Goal: Information Seeking & Learning: Learn about a topic

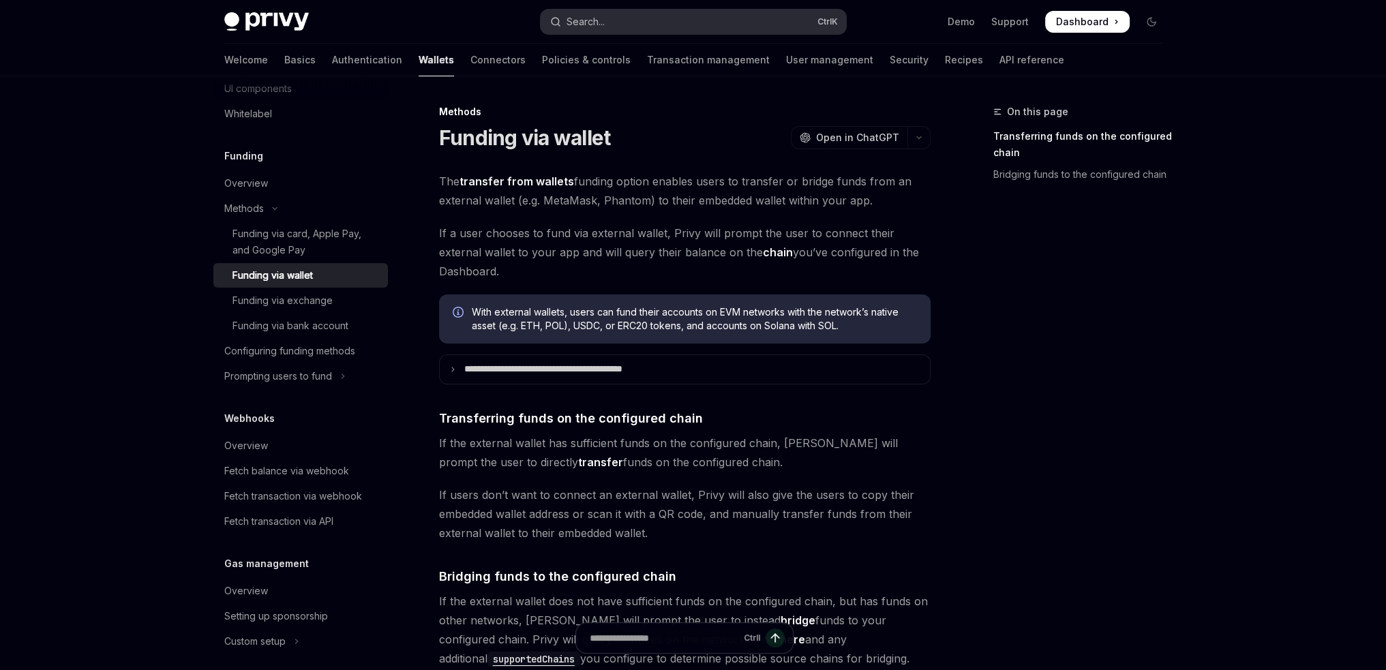
click at [658, 25] on button "Search... Ctrl K" at bounding box center [693, 22] width 305 height 25
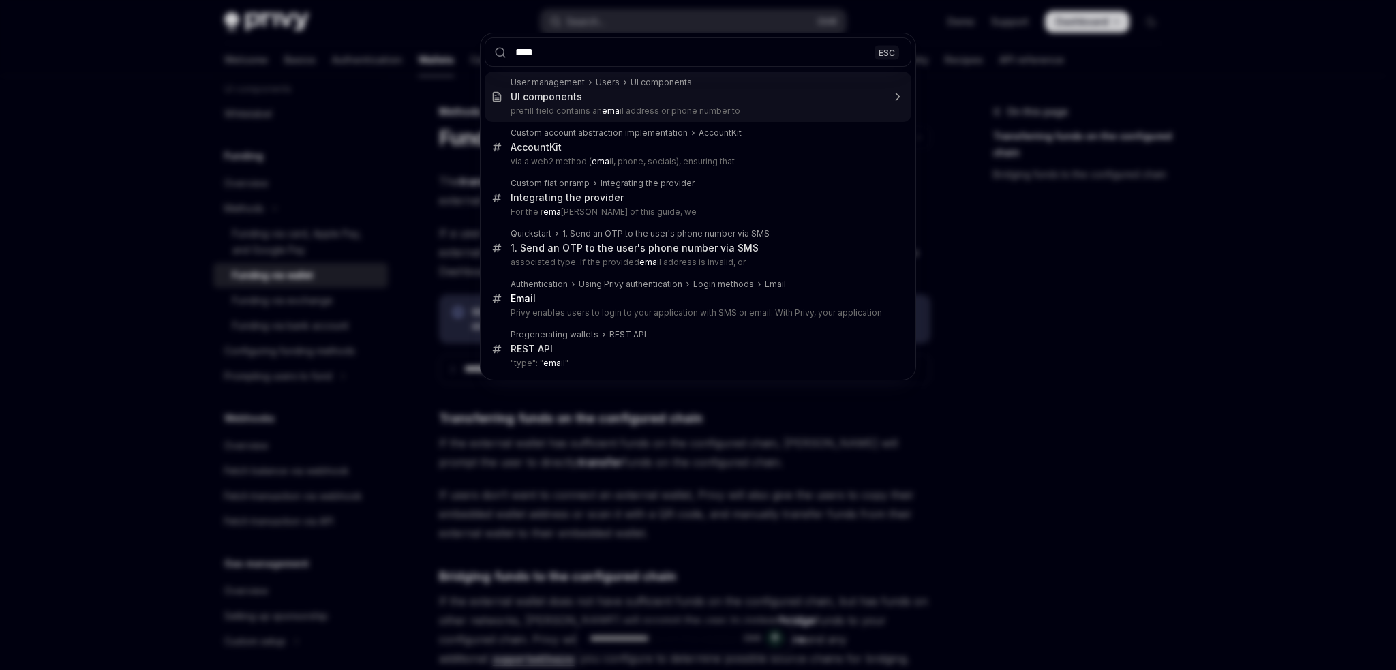
type input "*****"
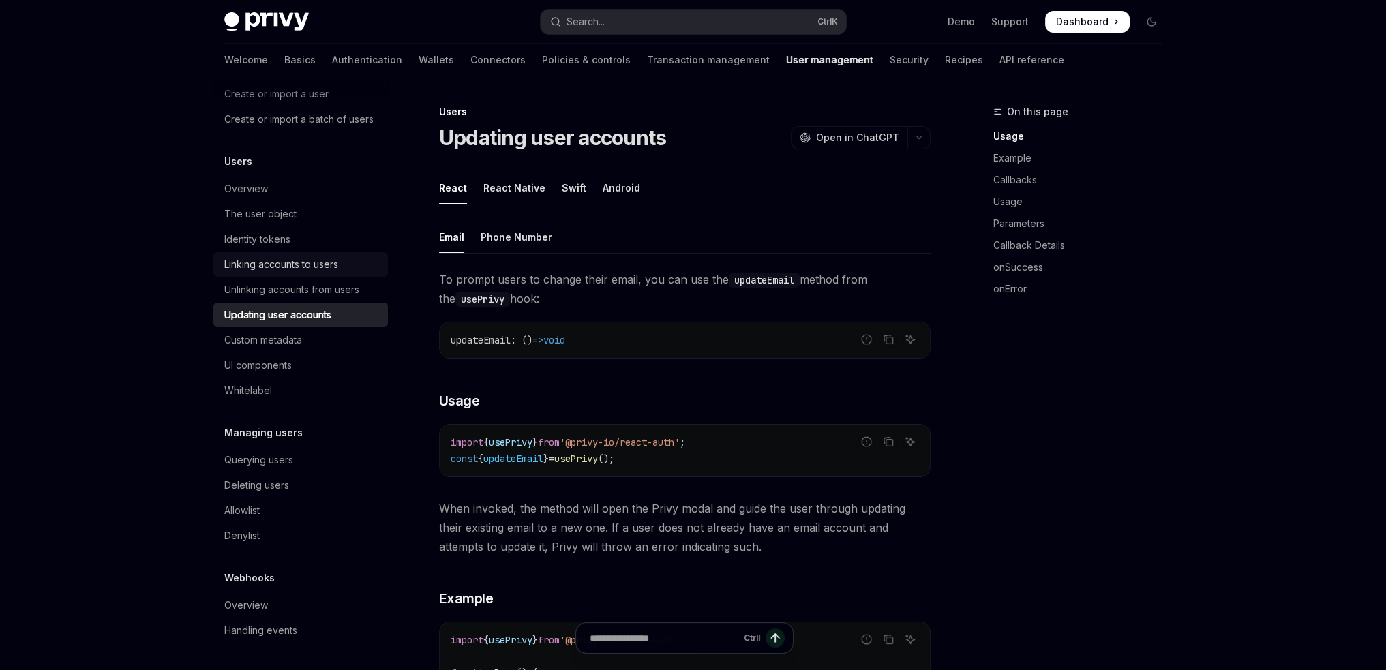
click at [305, 264] on div "Linking accounts to users" at bounding box center [281, 264] width 114 height 16
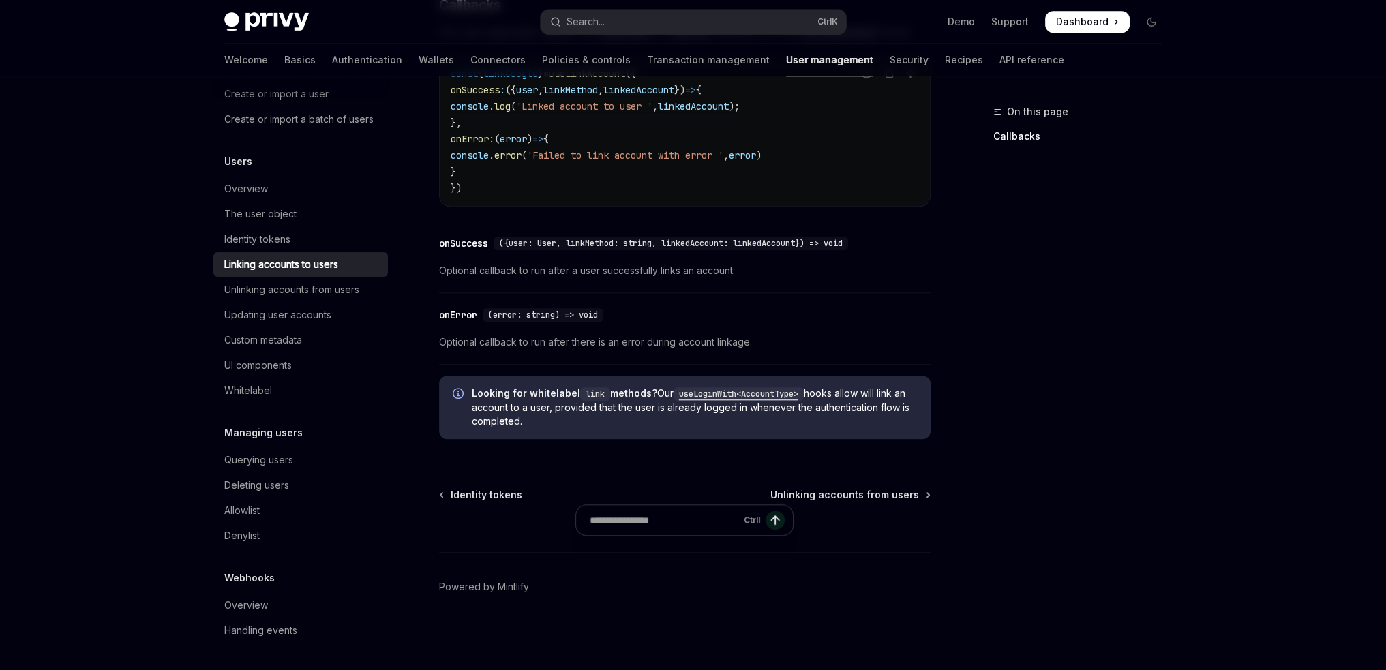
scroll to position [1544, 0]
click at [243, 311] on div "Updating user accounts" at bounding box center [277, 315] width 107 height 16
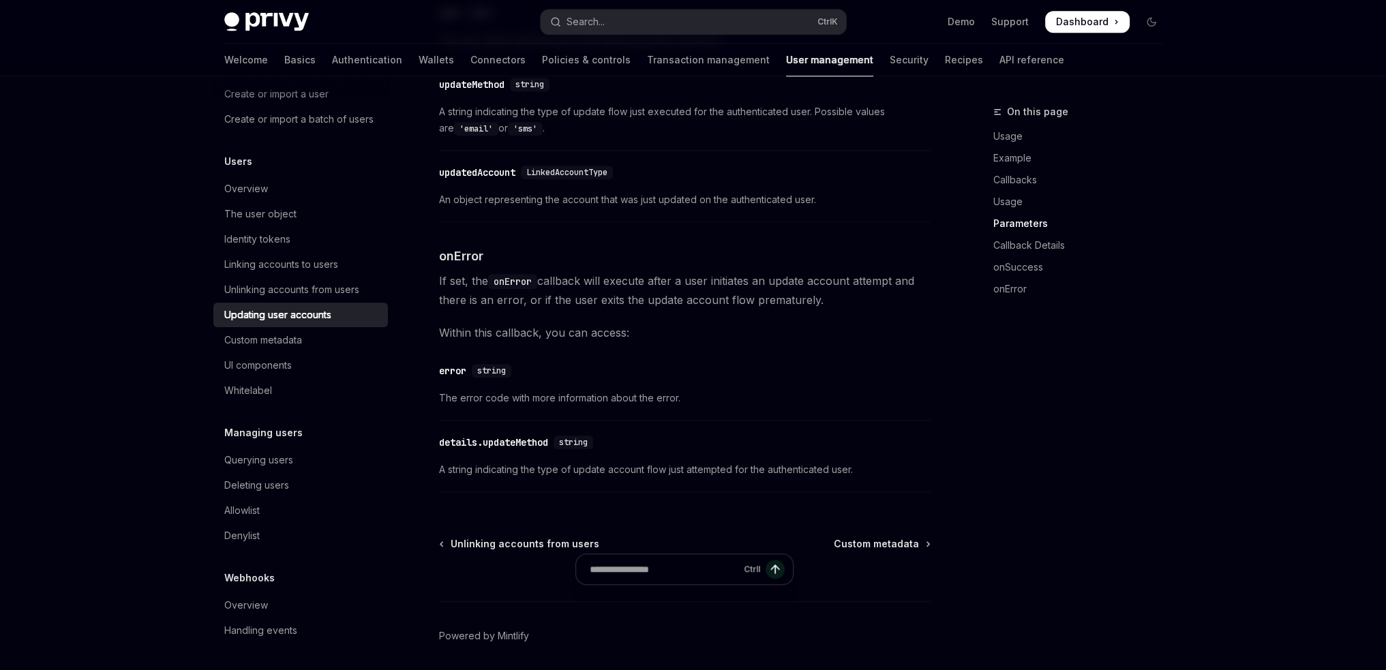
scroll to position [1890, 0]
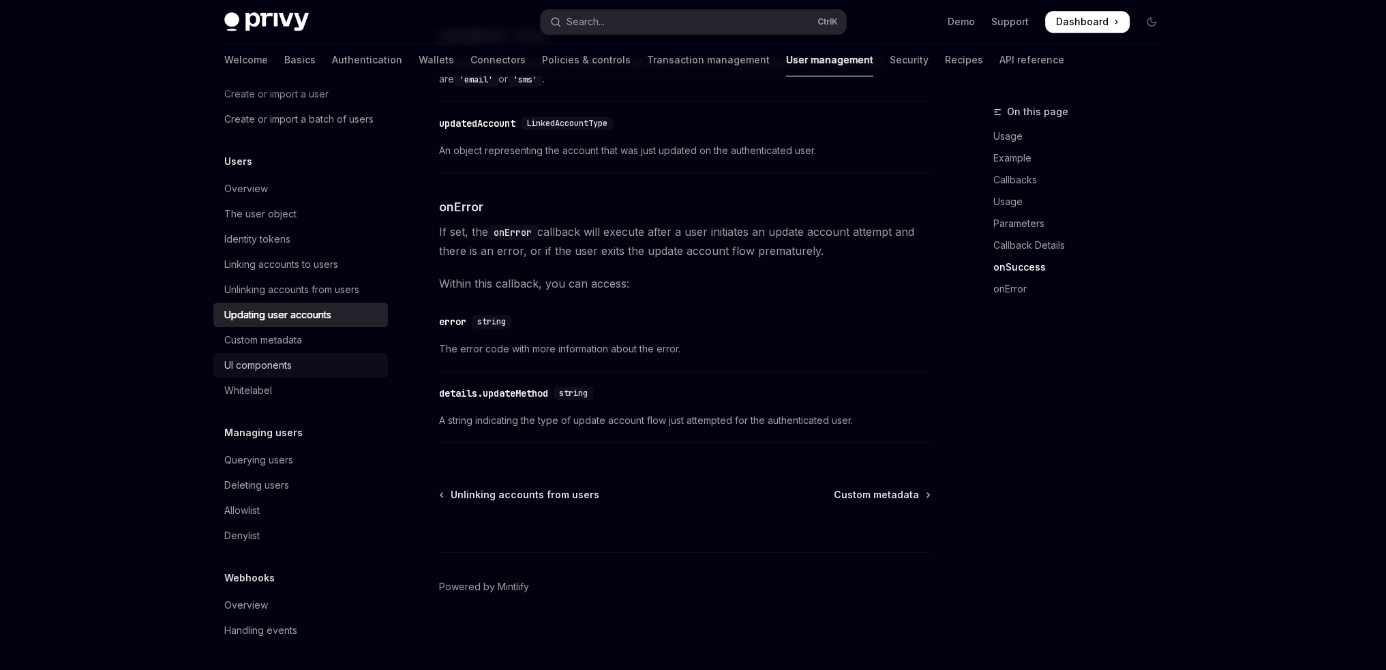
click at [311, 370] on div "UI components" at bounding box center [301, 365] width 155 height 16
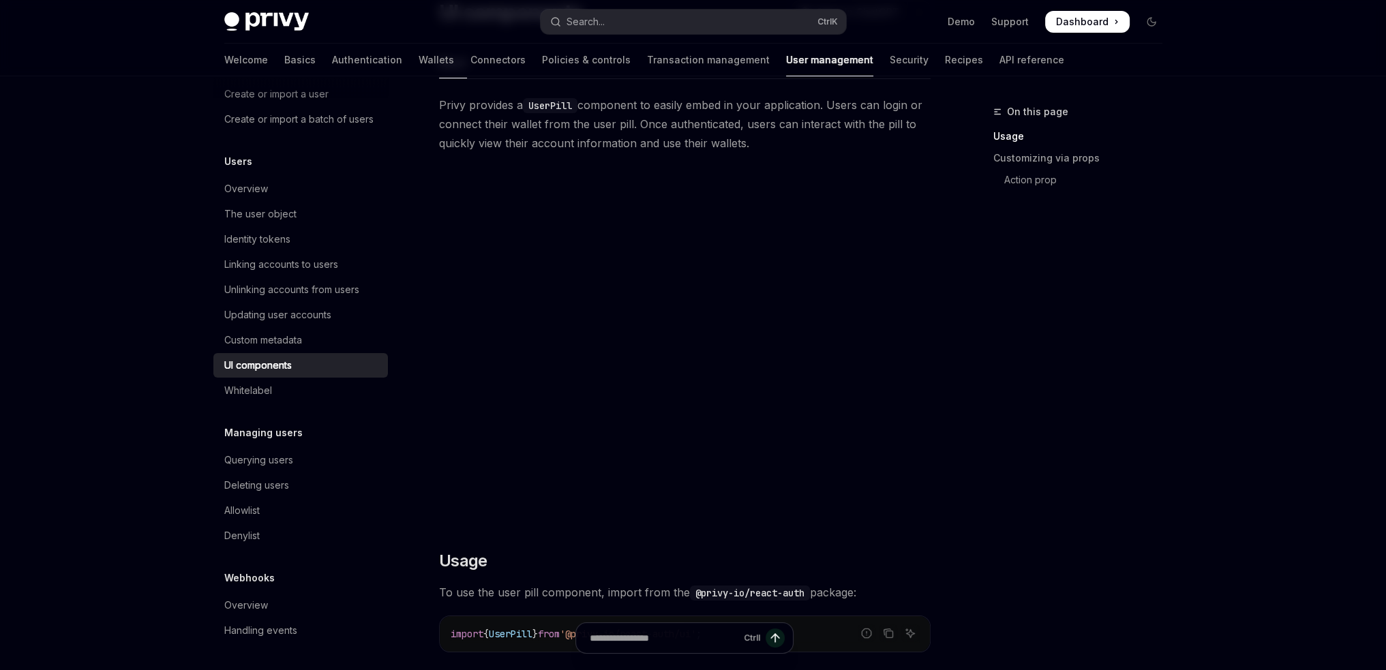
scroll to position [124, 0]
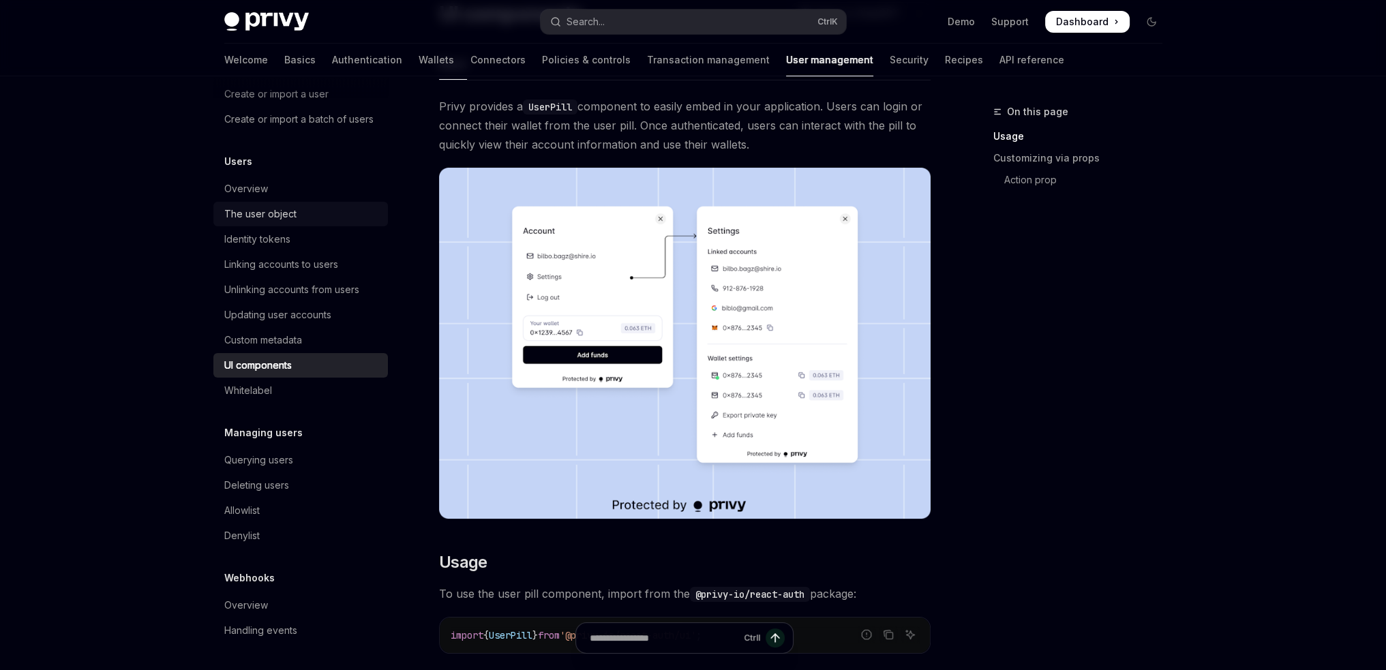
click at [277, 217] on div "The user object" at bounding box center [260, 214] width 72 height 16
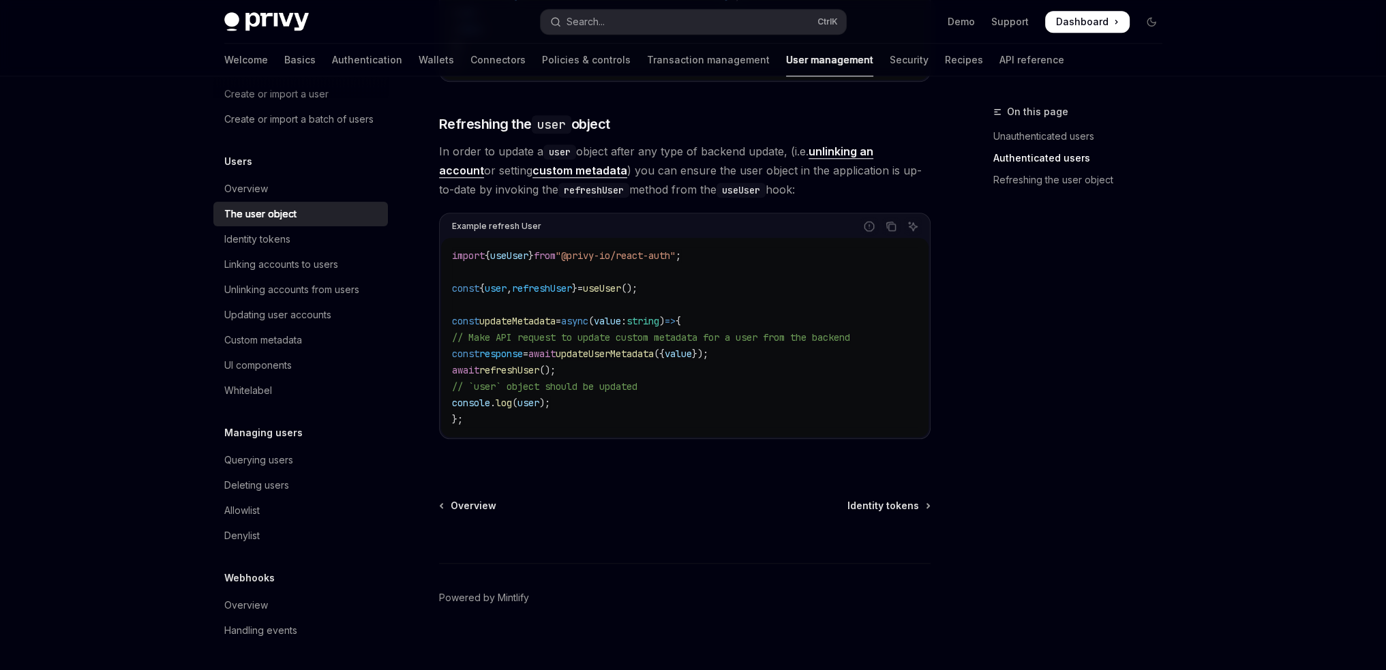
scroll to position [1796, 0]
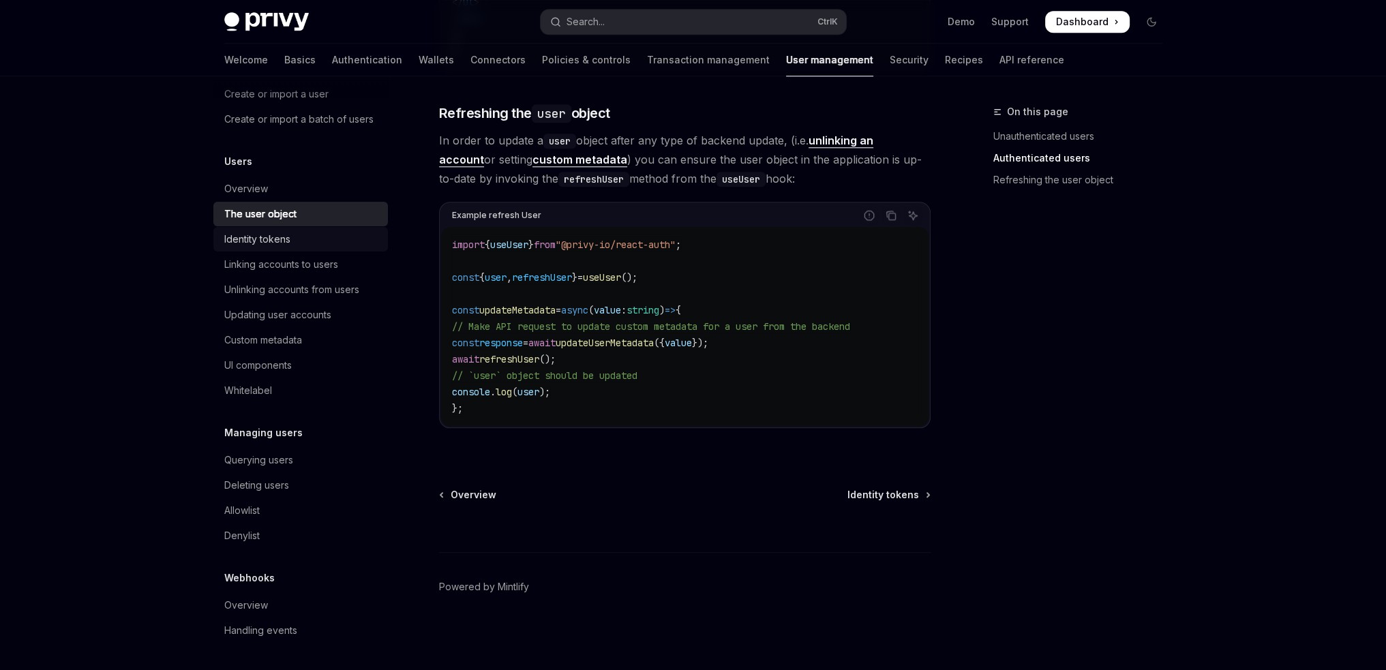
click at [258, 242] on div "Identity tokens" at bounding box center [257, 239] width 66 height 16
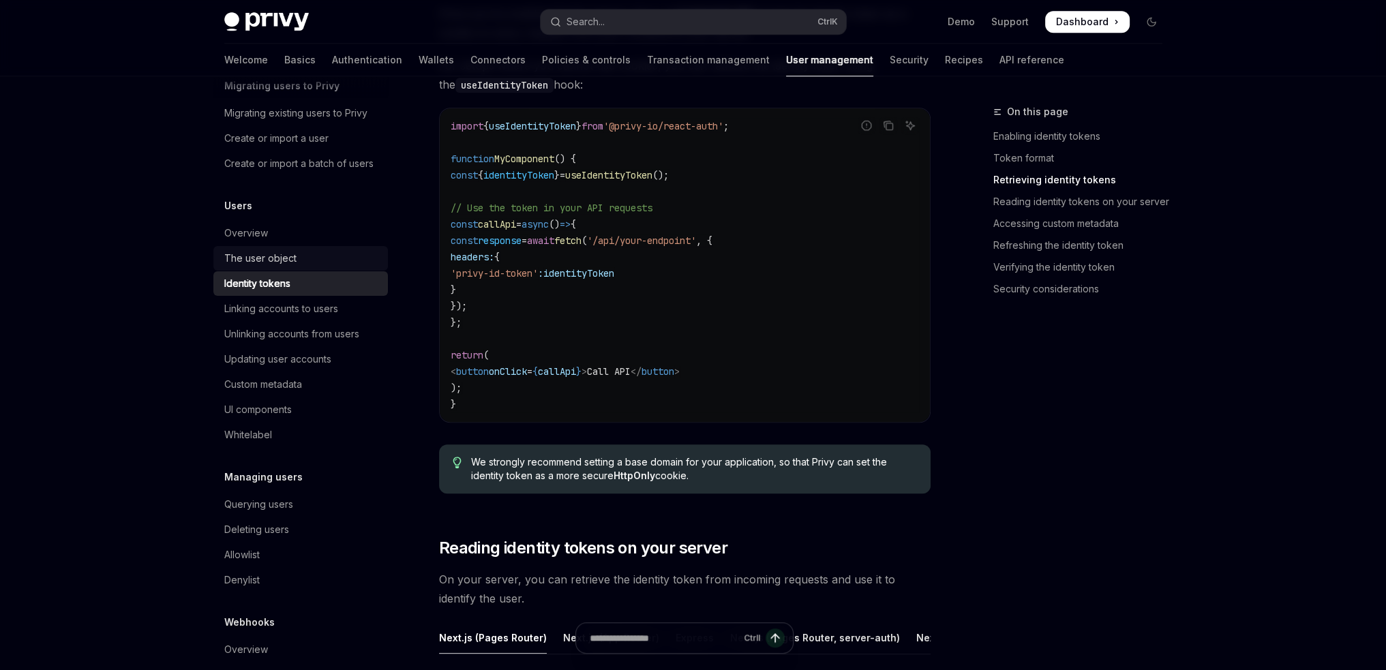
scroll to position [68, 0]
click at [282, 316] on div "Linking accounts to users" at bounding box center [281, 307] width 114 height 16
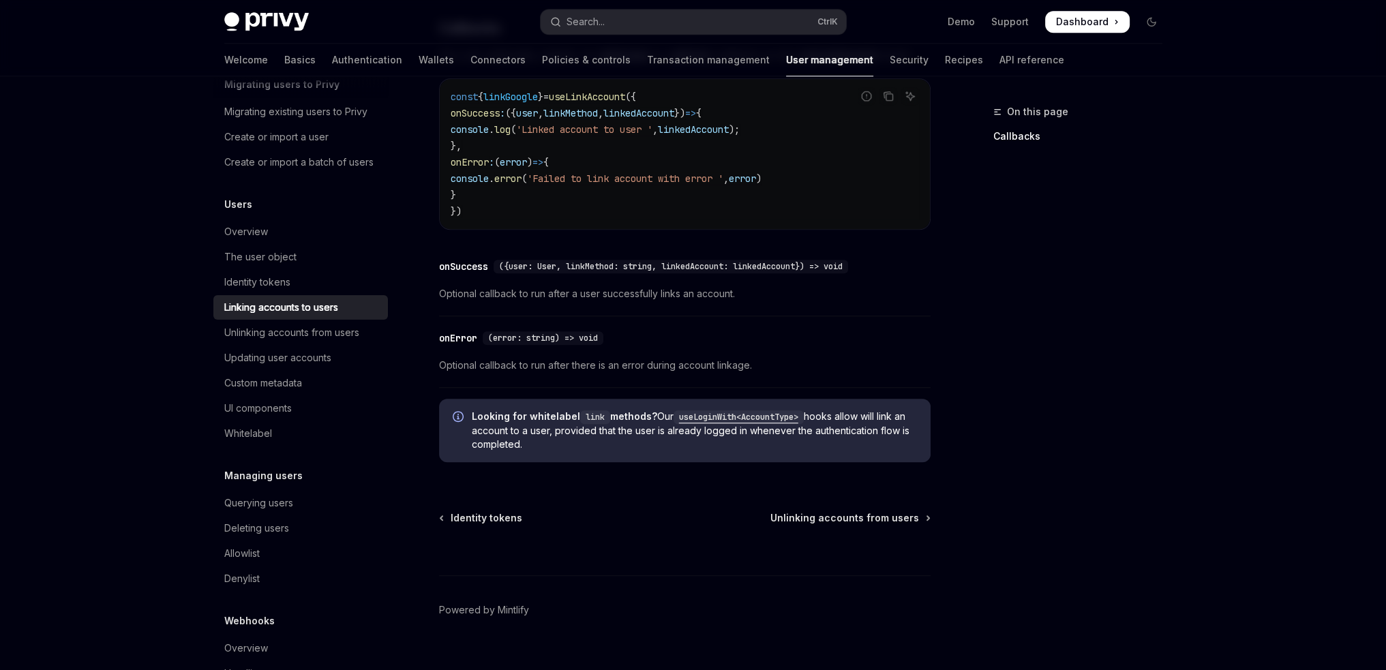
scroll to position [1544, 0]
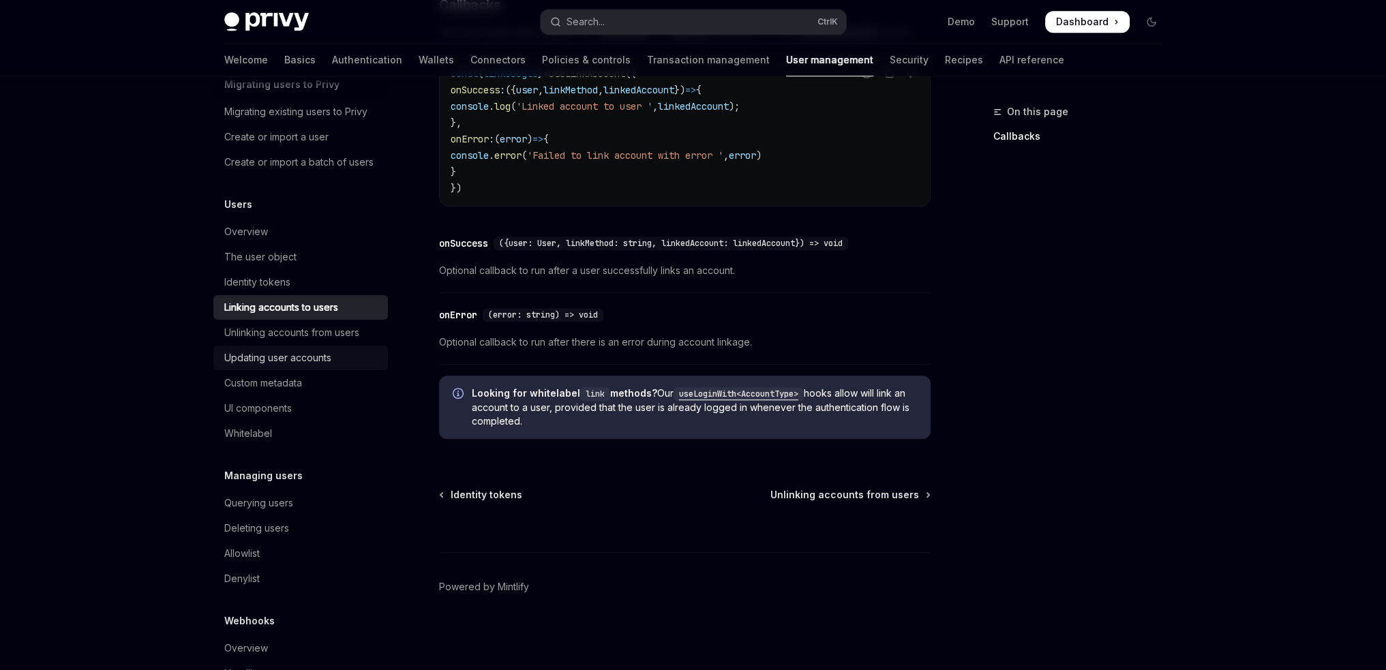
click at [306, 366] on div "Updating user accounts" at bounding box center [277, 358] width 107 height 16
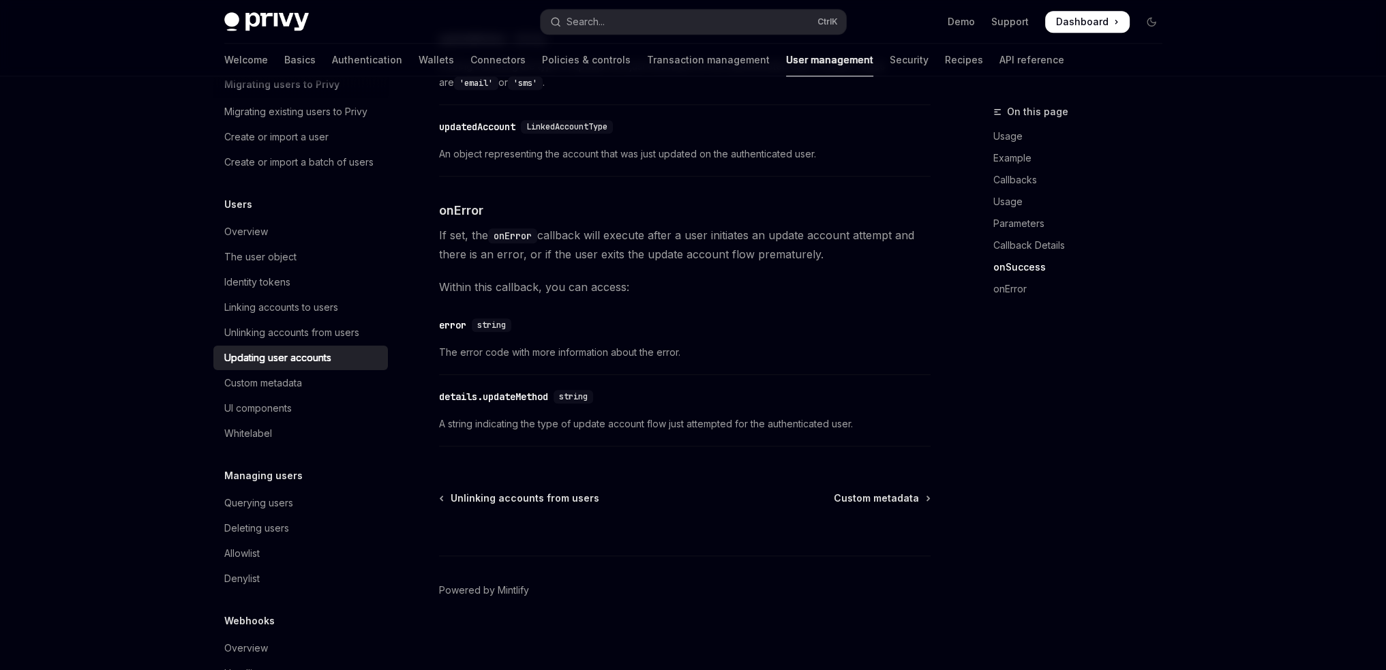
scroll to position [1890, 0]
click at [266, 391] on div "Custom metadata" at bounding box center [263, 383] width 78 height 16
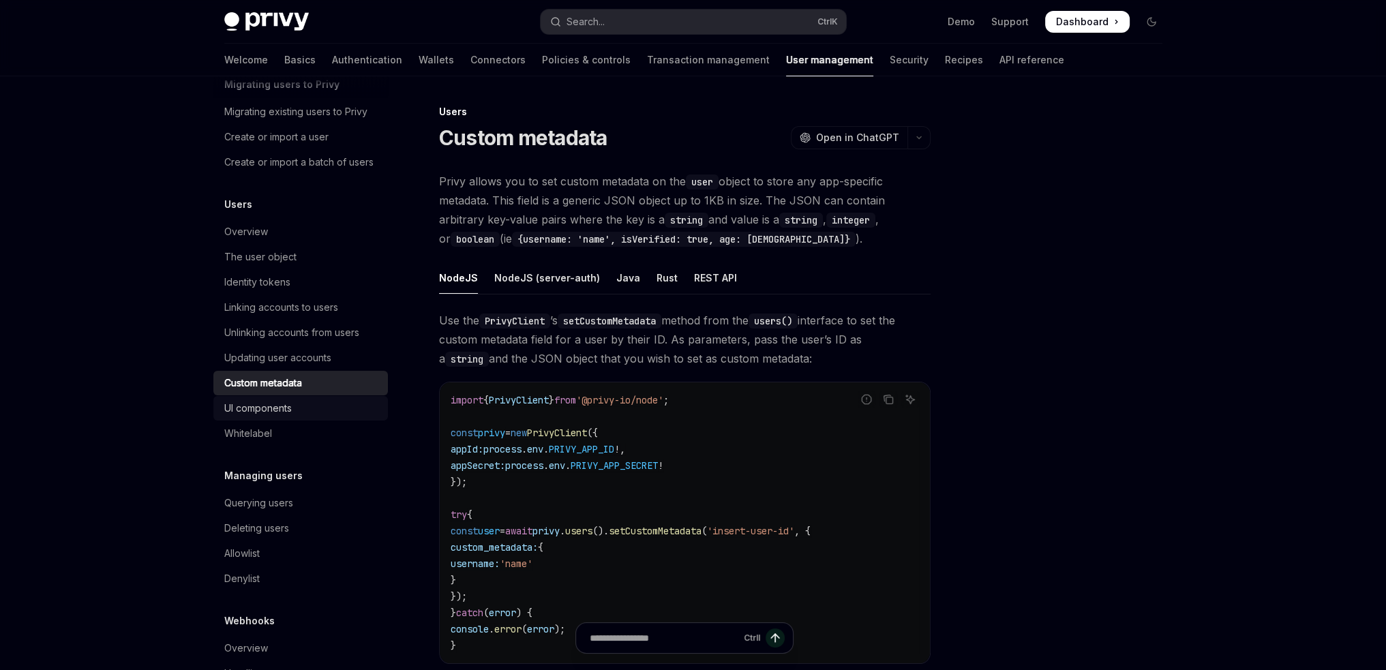
click at [284, 417] on div "UI components" at bounding box center [257, 408] width 67 height 16
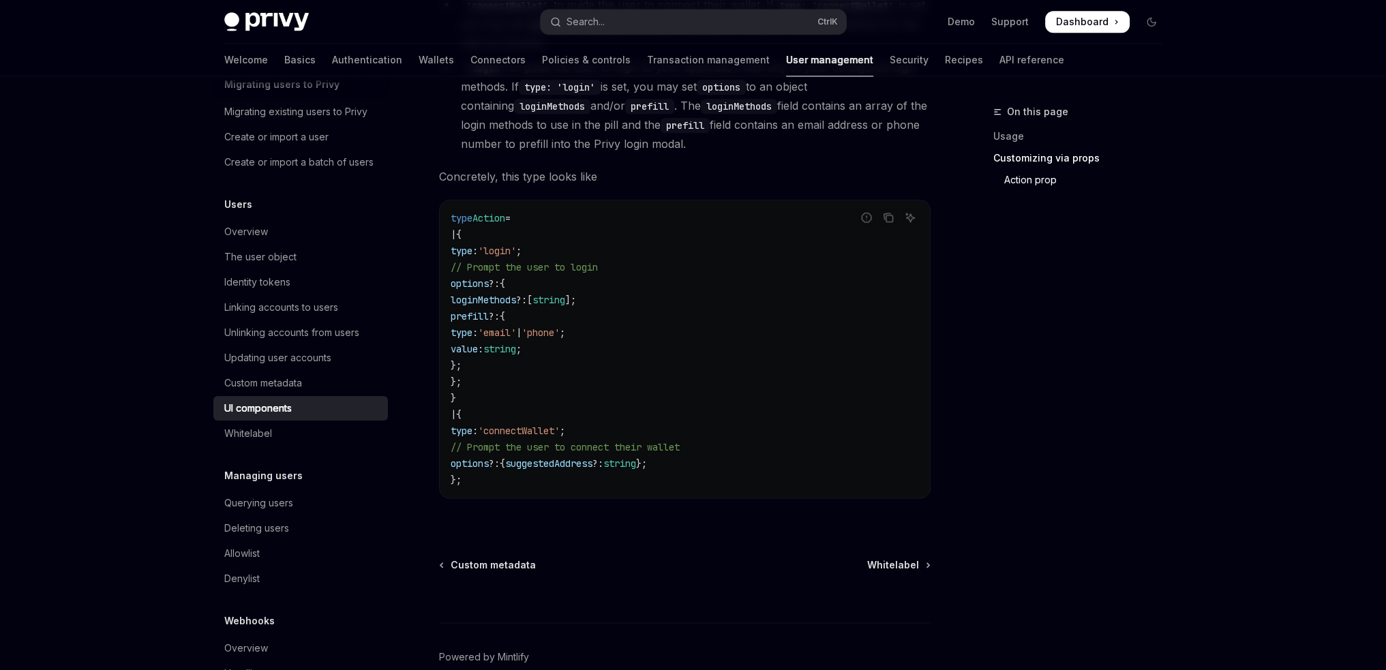
scroll to position [2306, 0]
click at [321, 442] on div "Whitelabel" at bounding box center [301, 433] width 155 height 16
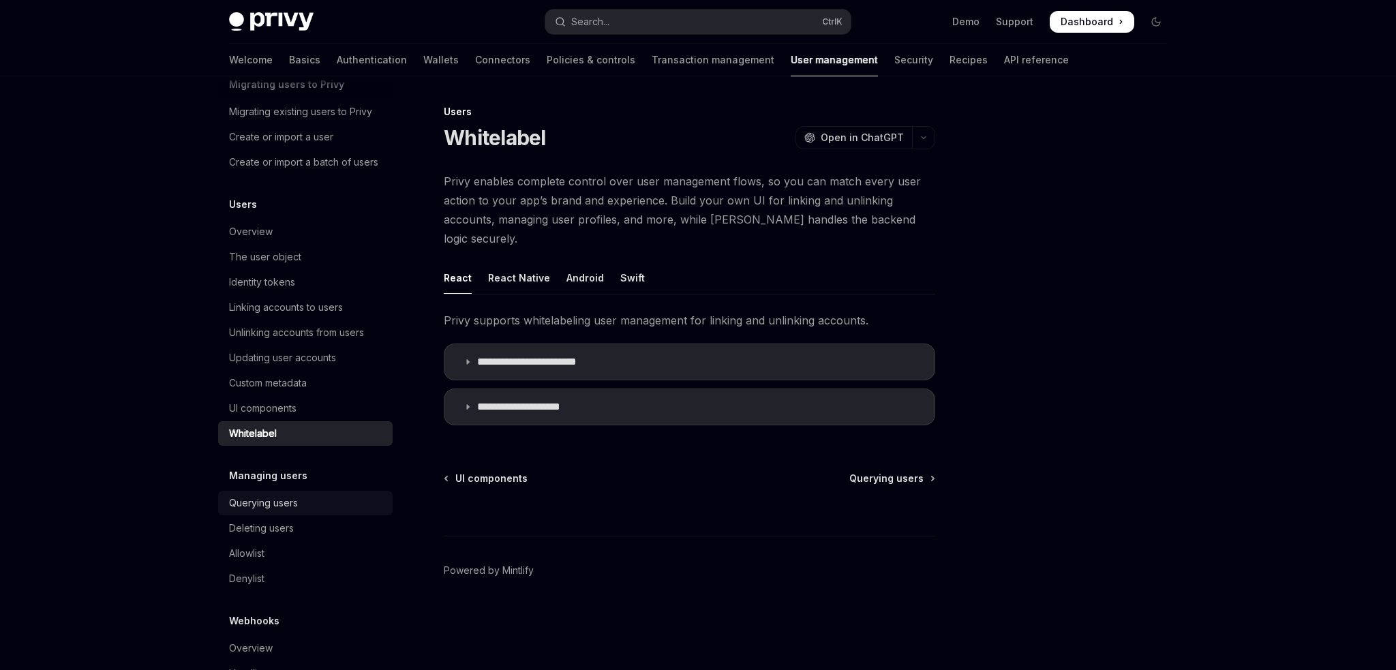
click at [267, 511] on div "Querying users" at bounding box center [263, 503] width 69 height 16
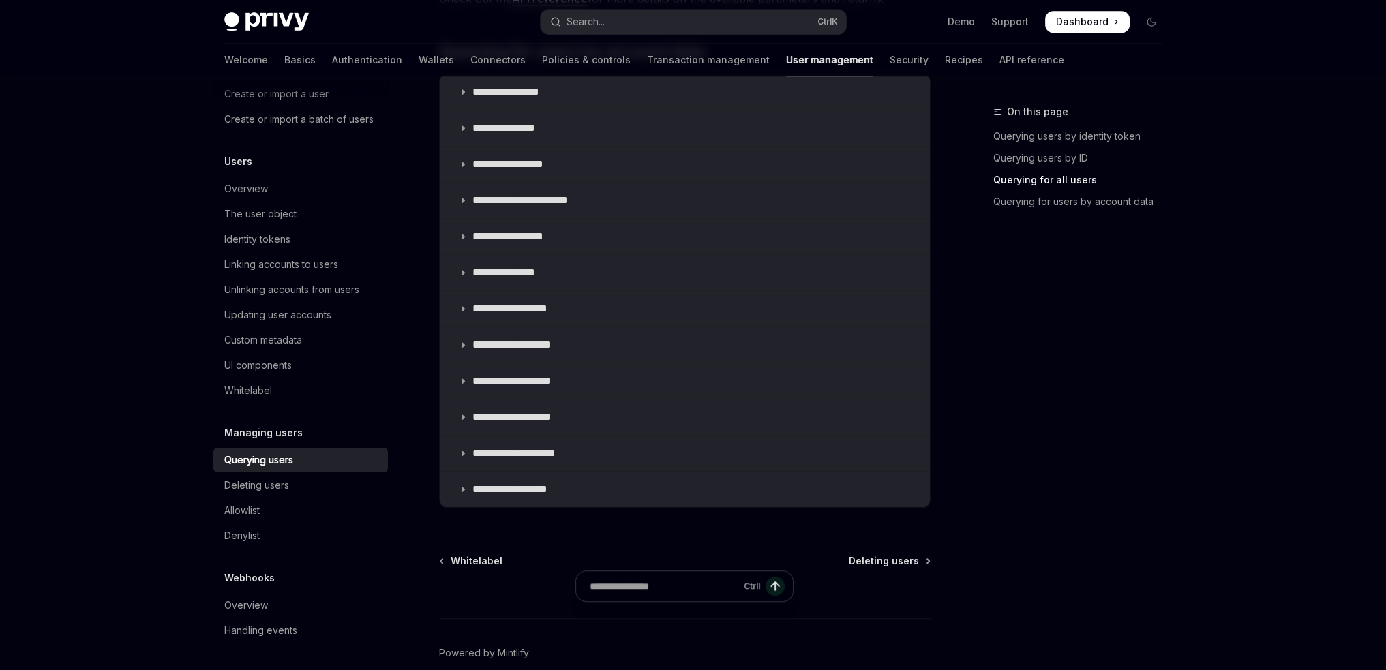
scroll to position [1047, 0]
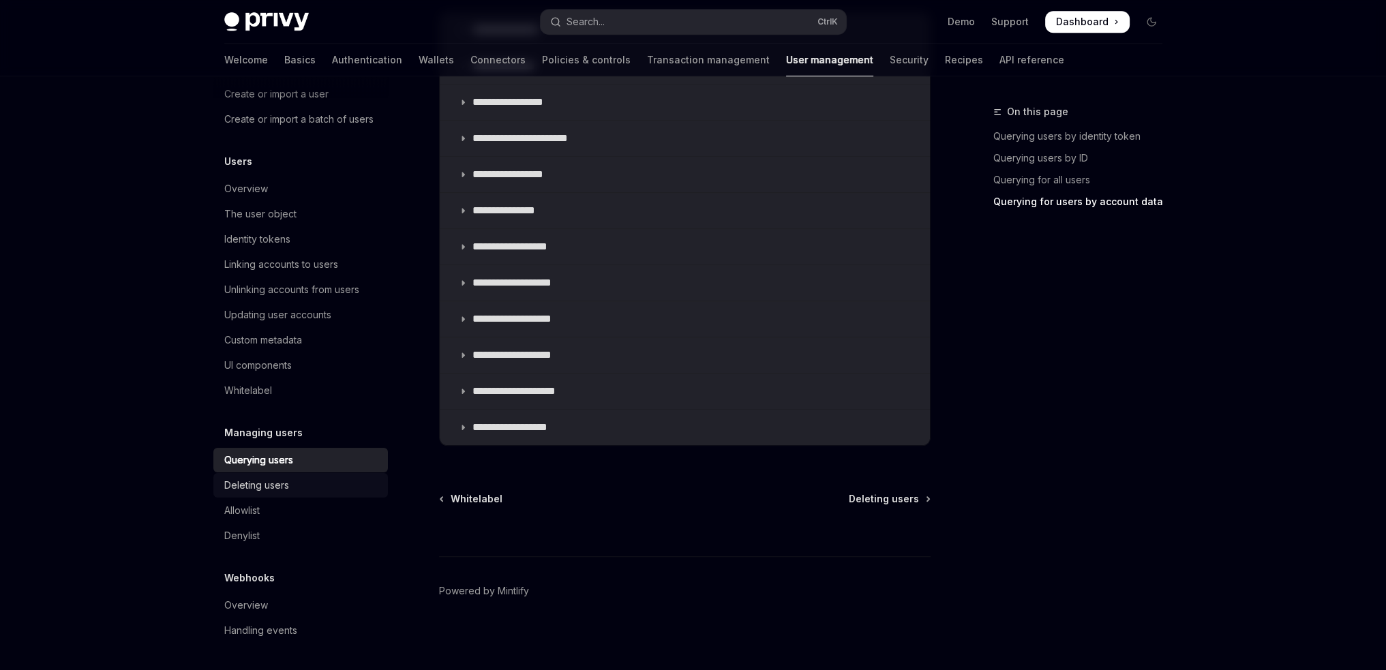
click at [270, 487] on div "Deleting users" at bounding box center [256, 485] width 65 height 16
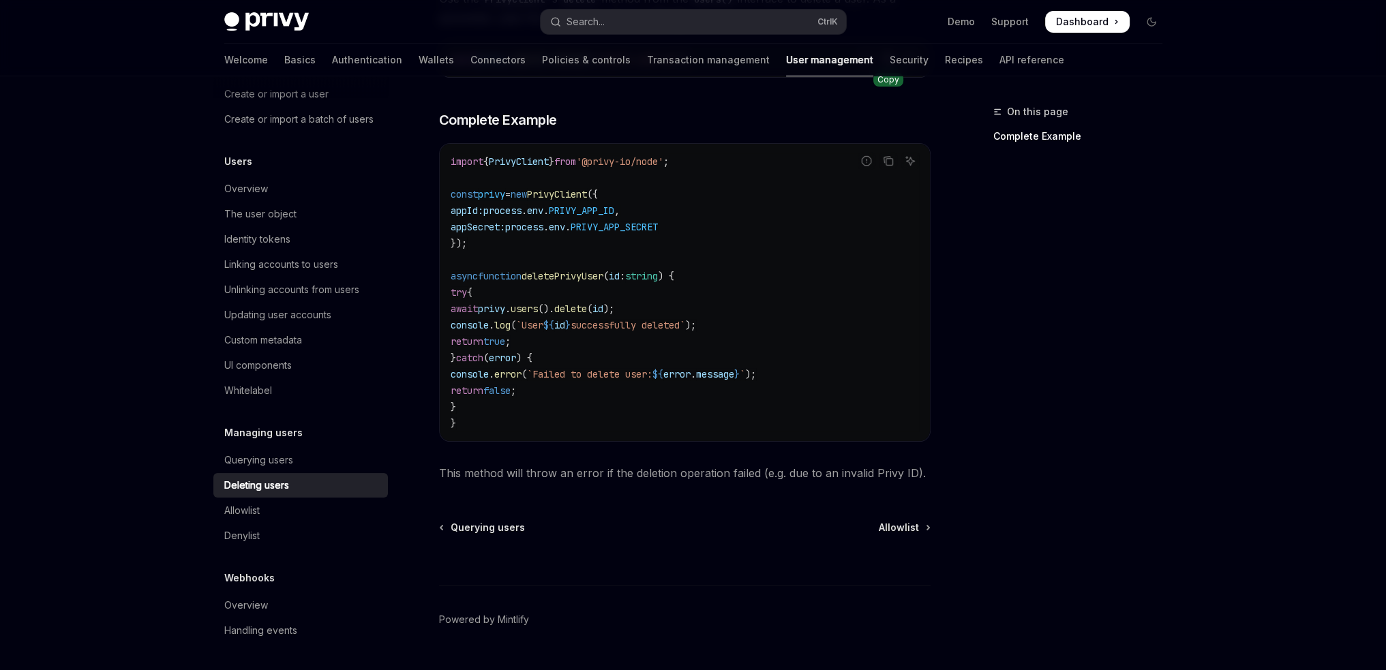
scroll to position [409, 0]
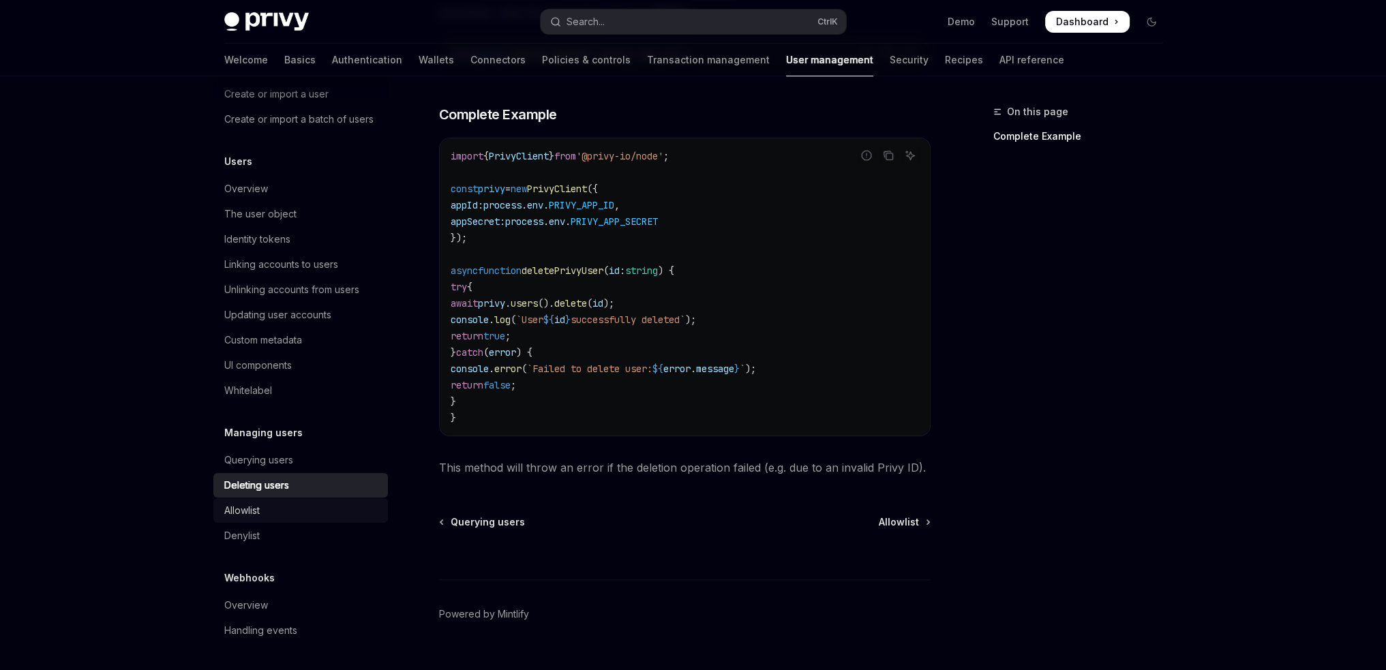
click at [262, 518] on div "Allowlist" at bounding box center [301, 510] width 155 height 16
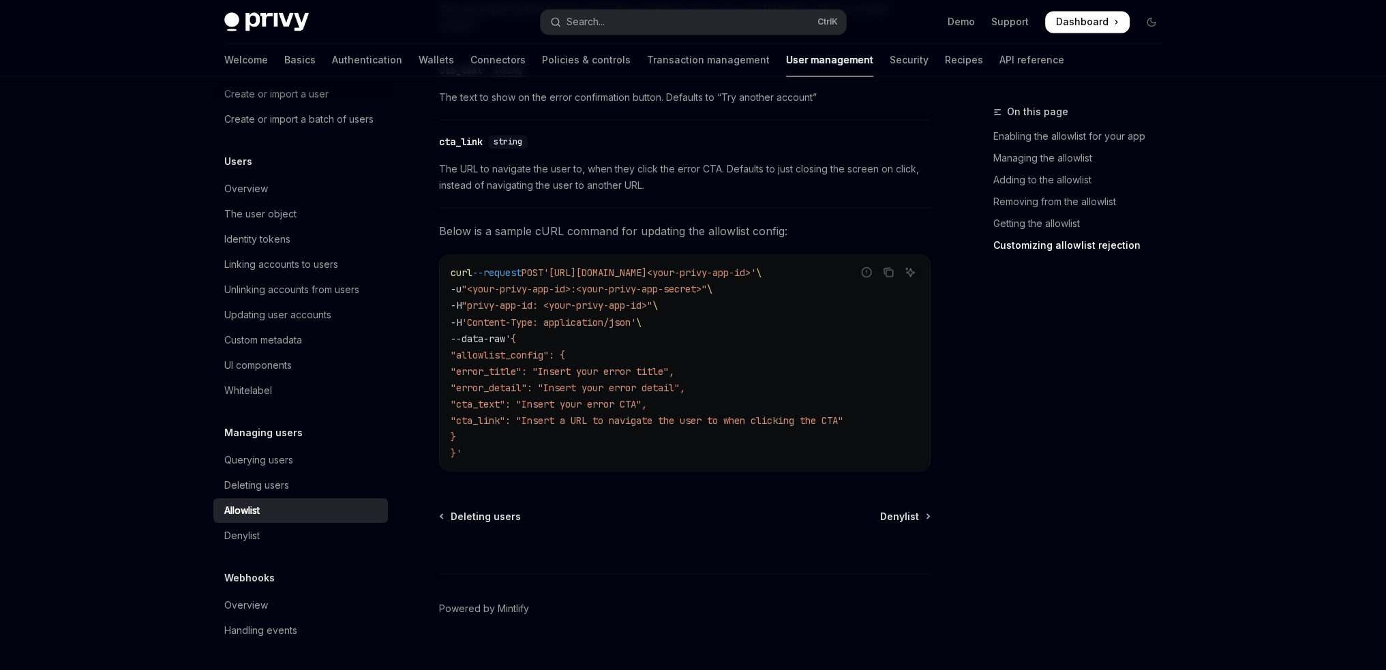
scroll to position [3073, 0]
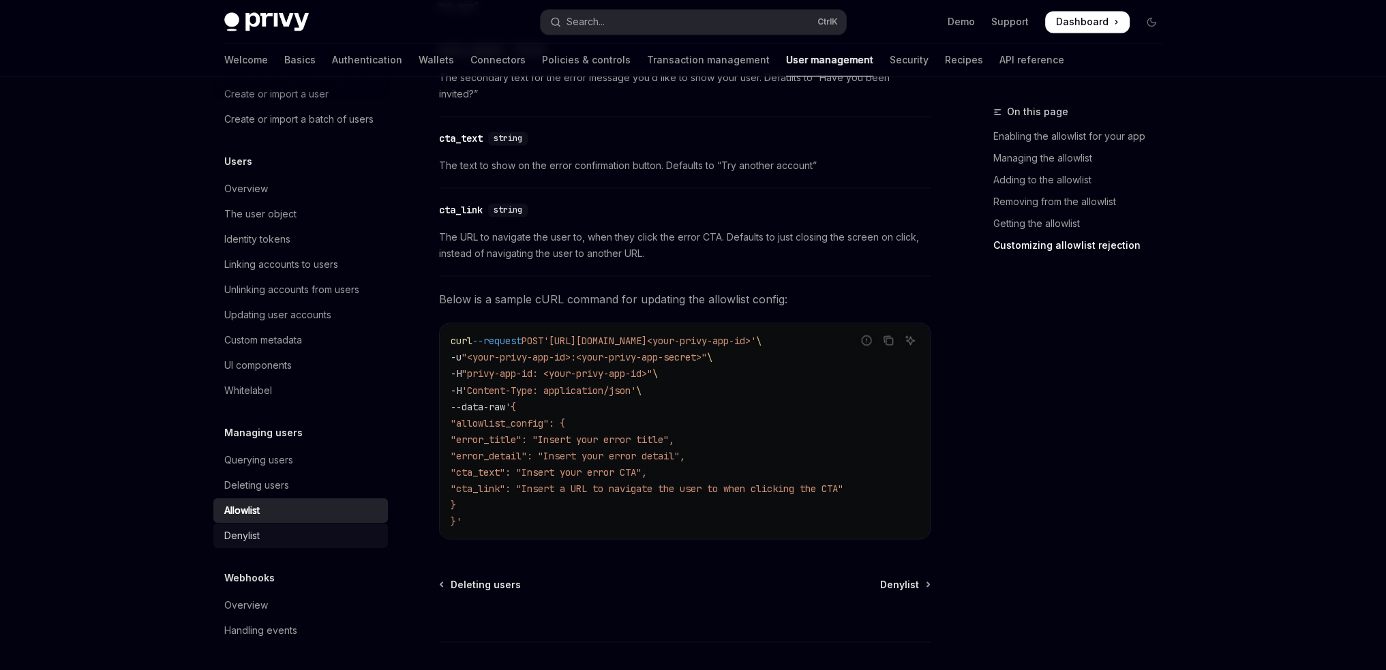
click at [276, 536] on div "Denylist" at bounding box center [301, 536] width 155 height 16
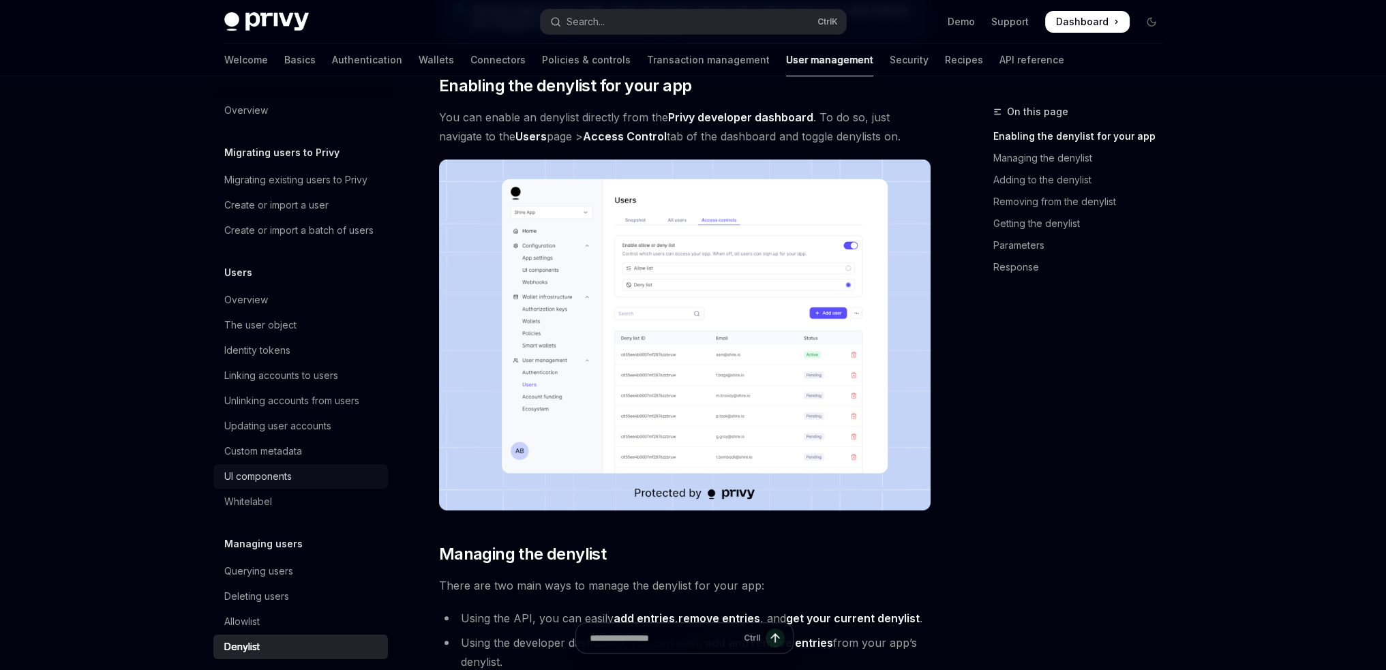
click at [283, 485] on div "UI components" at bounding box center [257, 476] width 67 height 16
type textarea "*"
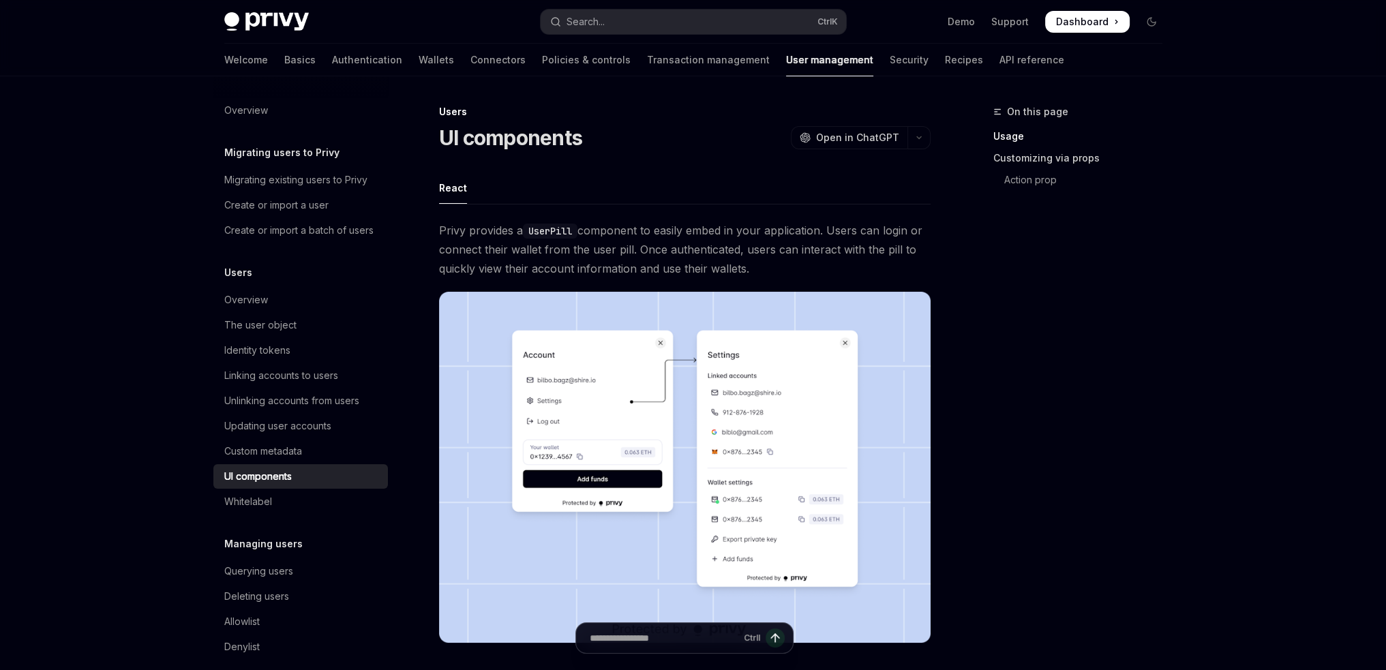
click at [1023, 163] on link "Customizing via props" at bounding box center [1083, 158] width 180 height 22
